Goal: Information Seeking & Learning: Learn about a topic

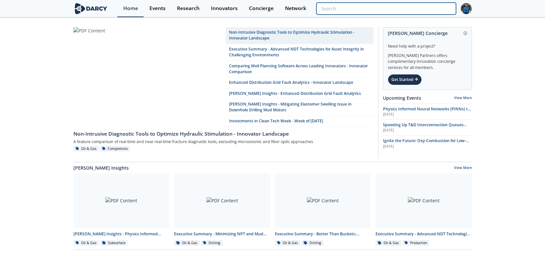
click at [436, 8] on input "search" at bounding box center [387, 9] width 140 height 12
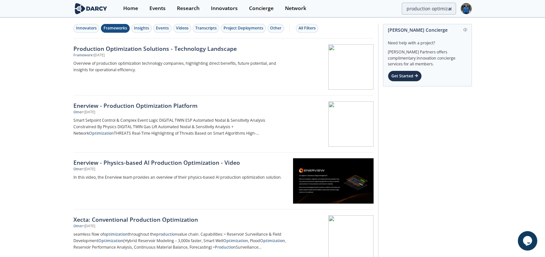
click at [116, 31] on div "Frameworks" at bounding box center [116, 28] width 24 height 6
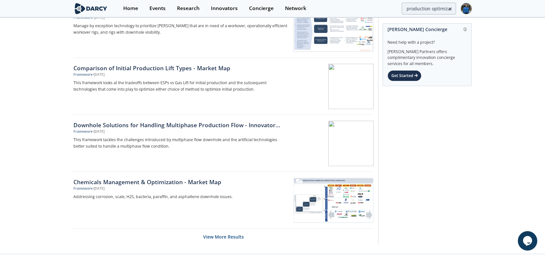
scroll to position [960, 0]
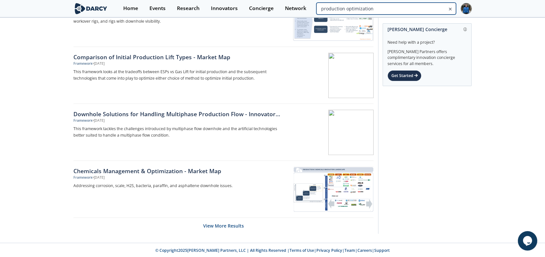
click at [409, 6] on input "production optimization" at bounding box center [387, 9] width 140 height 12
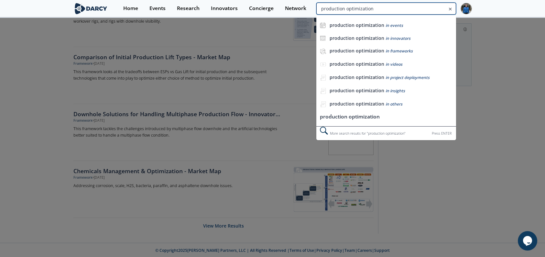
click at [409, 6] on input "production optimization" at bounding box center [387, 9] width 140 height 12
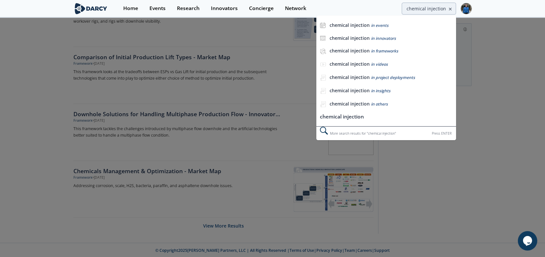
scroll to position [0, 0]
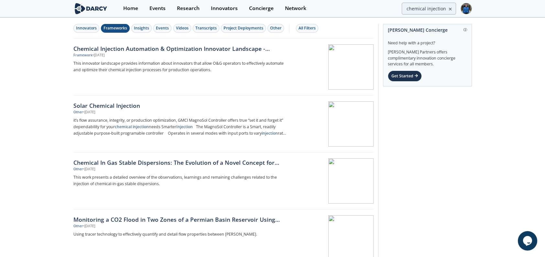
click at [118, 26] on div "Frameworks" at bounding box center [116, 28] width 24 height 6
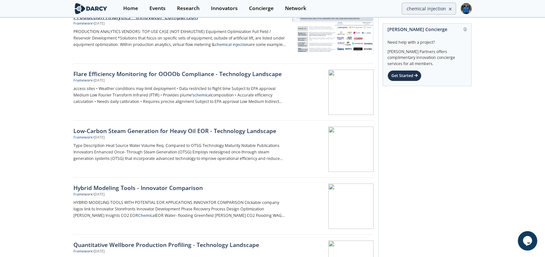
scroll to position [388, 0]
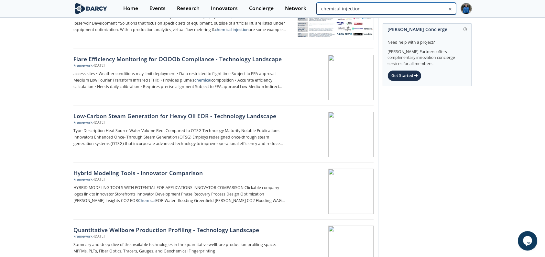
click at [435, 3] on input "chemical injection" at bounding box center [387, 9] width 140 height 12
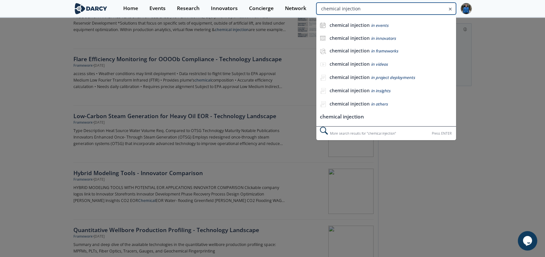
click at [435, 3] on input "chemical injection" at bounding box center [387, 9] width 140 height 12
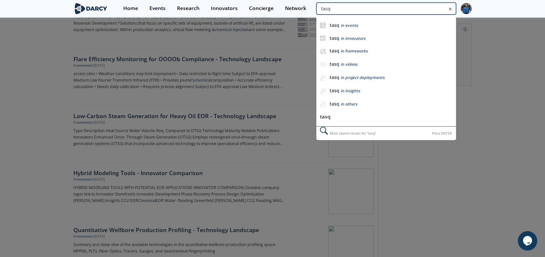
type input "tasq"
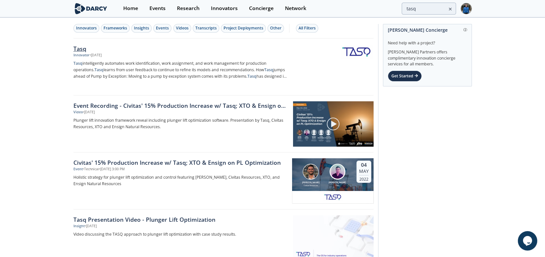
click at [364, 53] on img at bounding box center [357, 51] width 32 height 13
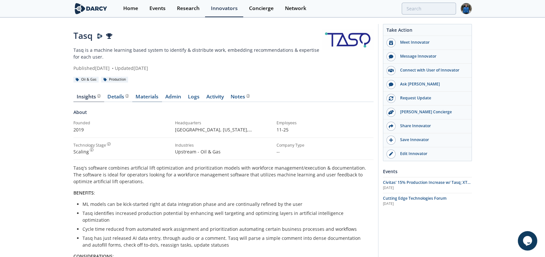
click at [155, 96] on link "Materials" at bounding box center [147, 98] width 30 height 8
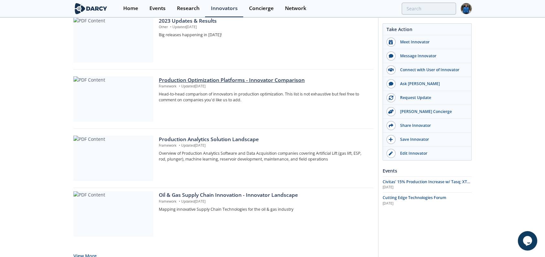
scroll to position [507, 0]
